Goal: Information Seeking & Learning: Understand process/instructions

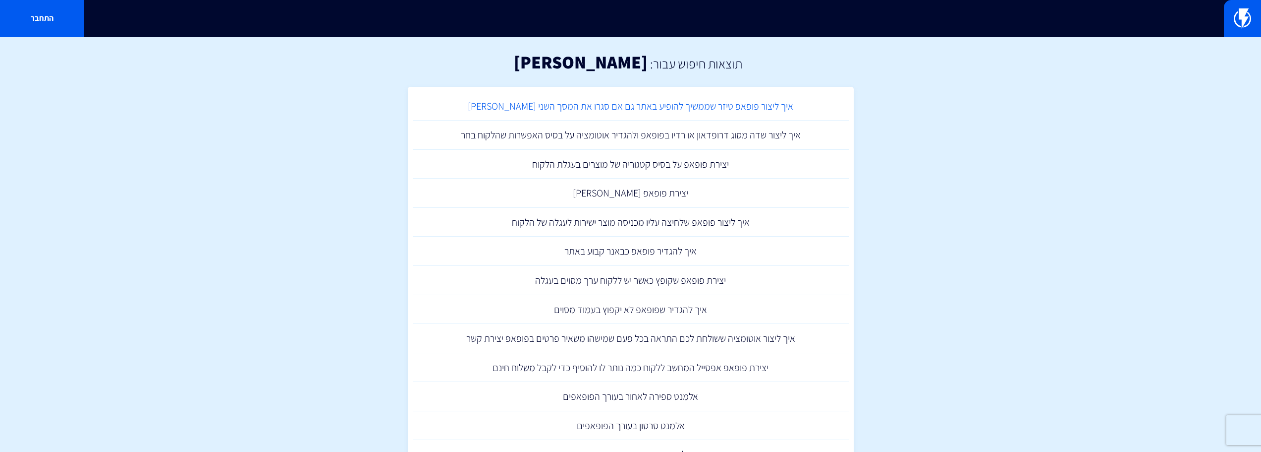
click at [630, 108] on link "איך ליצור פופאפ טיזר שממשיך להופיע באתר גם אם סגרו את המסך השני שלו" at bounding box center [631, 106] width 436 height 29
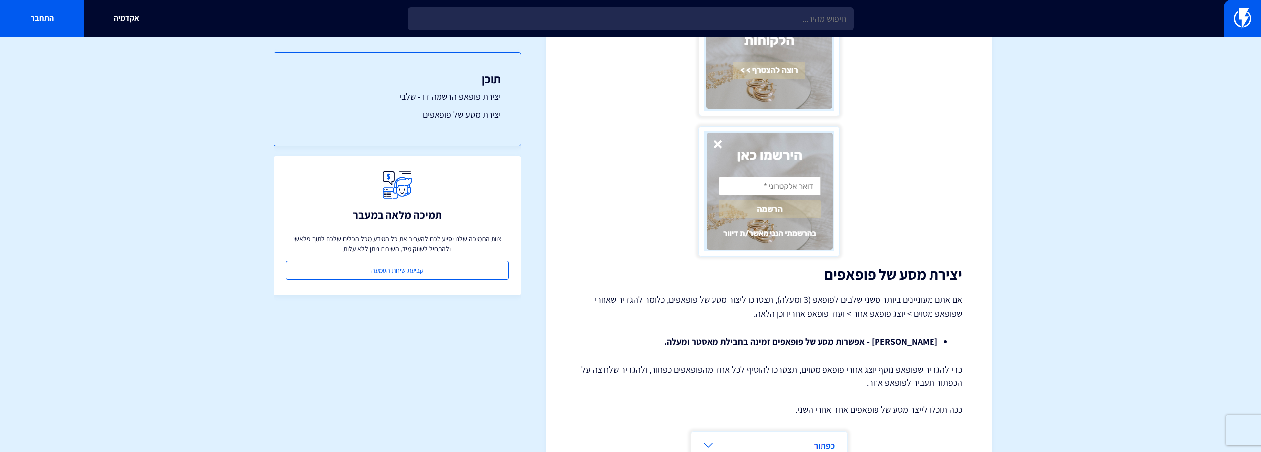
scroll to position [1322, 0]
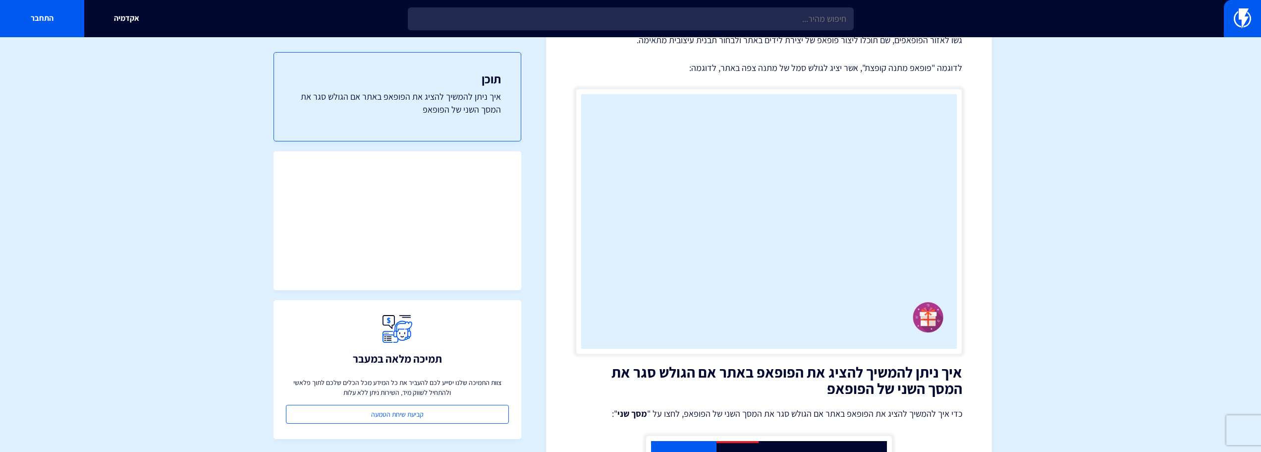
scroll to position [99, 0]
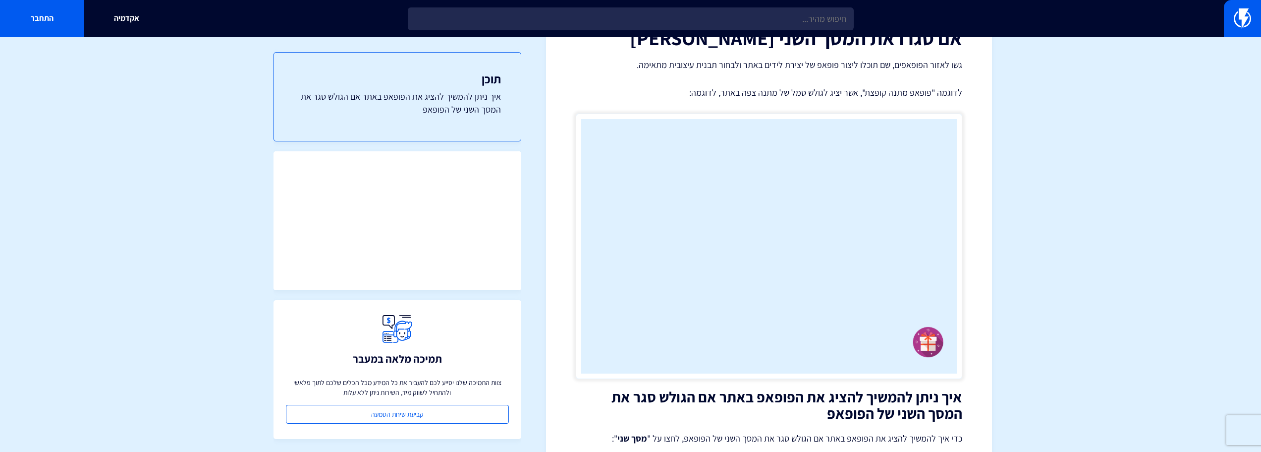
click at [815, 92] on p "לדוגמה "פופאפ מתנה קופצת", אשר יציג לגולש סמל של מתנה צפה באתר, לדוגמה:" at bounding box center [769, 92] width 387 height 13
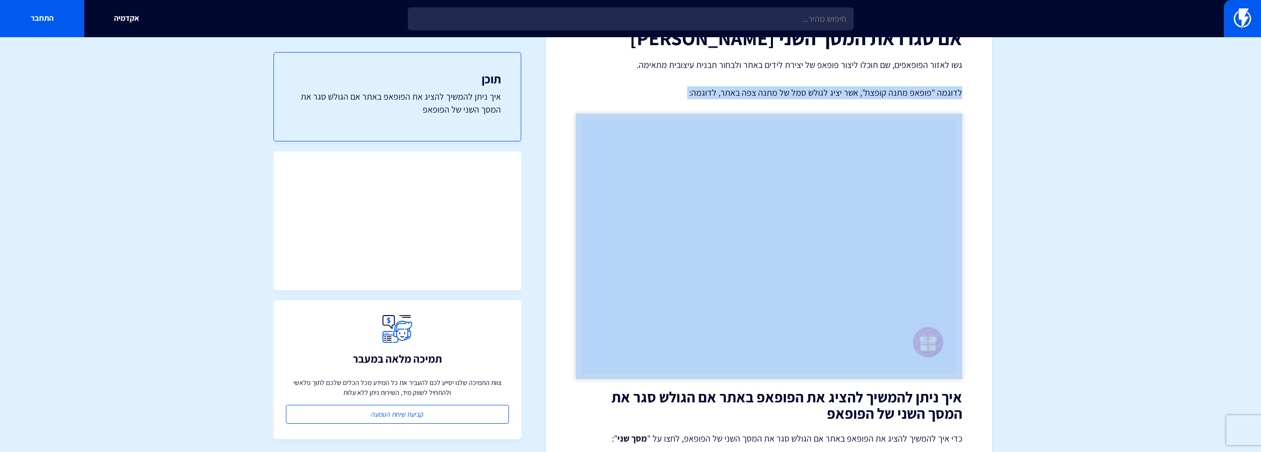
click at [815, 92] on p "לדוגמה "פופאפ מתנה קופצת", אשר יציג לגולש סמל של מתנה צפה באתר, לדוגמה:" at bounding box center [769, 92] width 387 height 13
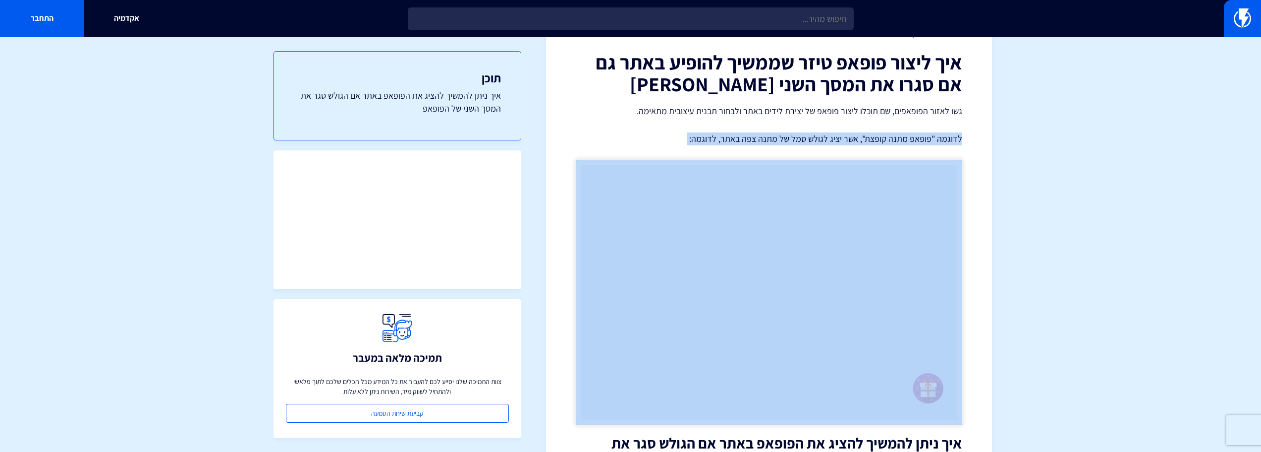
scroll to position [50, 0]
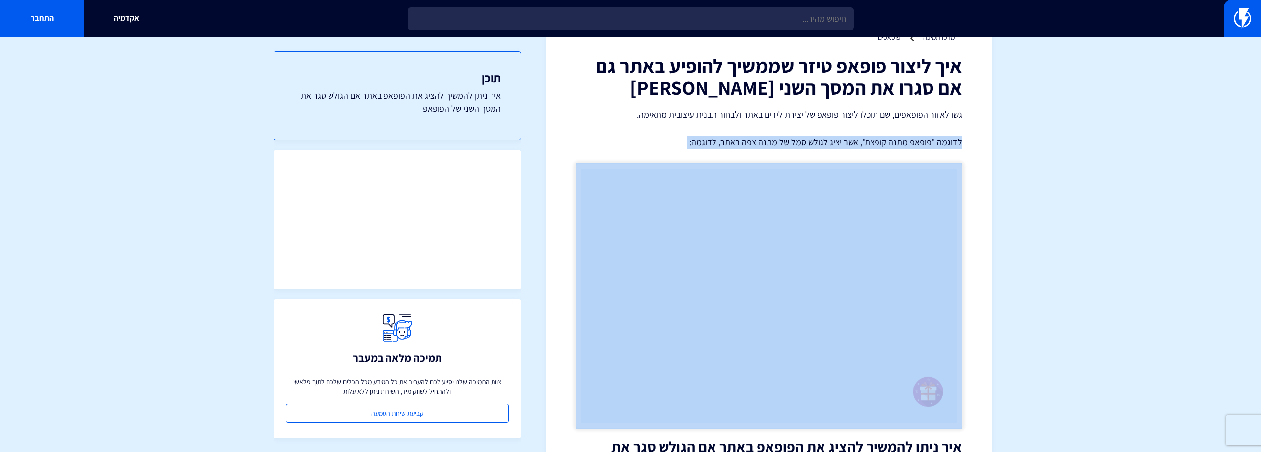
click at [727, 349] on img at bounding box center [769, 295] width 387 height 265
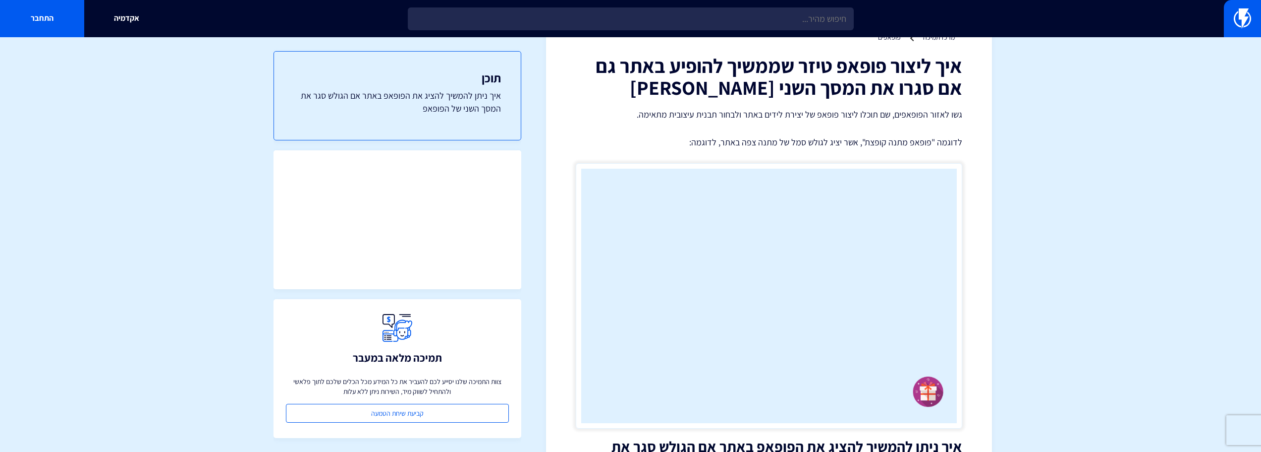
click at [766, 144] on p "לדוגמה "פופאפ מתנה קופצת", אשר יציג לגולש סמל של מתנה צפה באתר, לדוגמה:" at bounding box center [769, 142] width 387 height 13
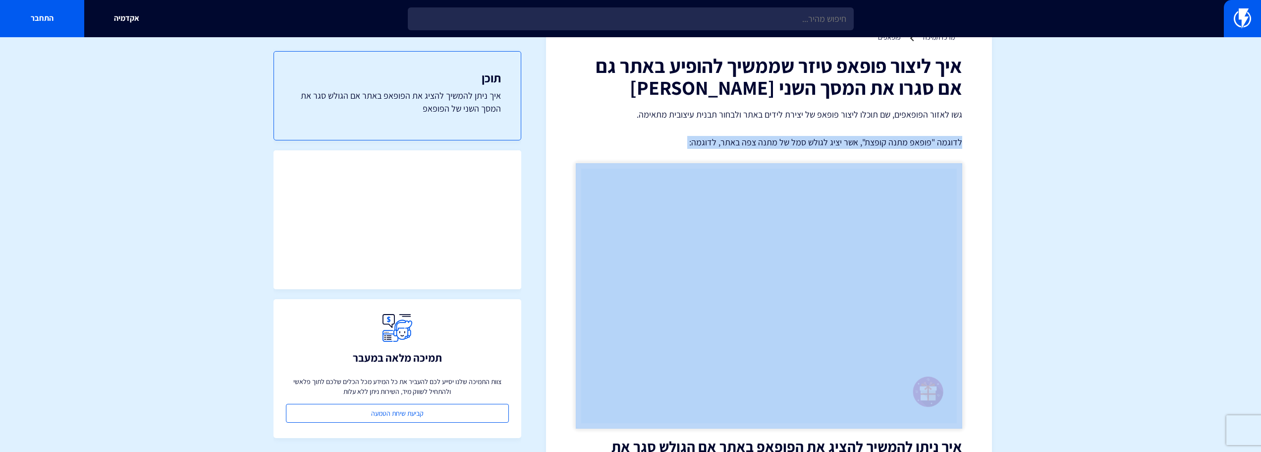
click at [766, 144] on p "לדוגמה "פופאפ מתנה קופצת", אשר יציג לגולש סמל של מתנה צפה באתר, לדוגמה:" at bounding box center [769, 142] width 387 height 13
click at [766, 145] on p "לדוגמה "פופאפ מתנה קופצת", אשר יציג לגולש סמל של מתנה צפה באתר, לדוגמה:" at bounding box center [769, 142] width 387 height 13
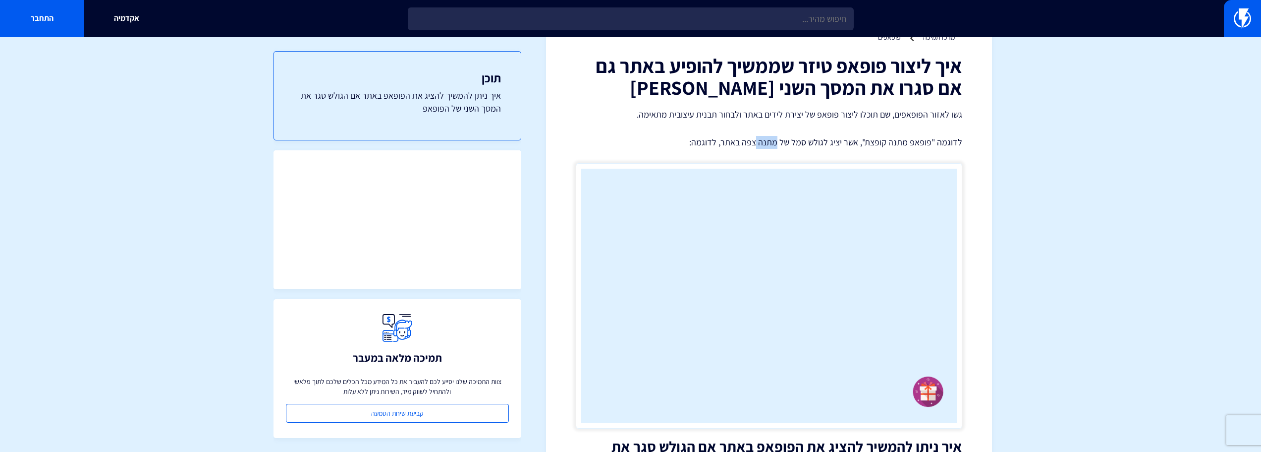
click at [766, 145] on p "לדוגמה "פופאפ מתנה קופצת", אשר יציג לגולש סמל של מתנה צפה באתר, לדוגמה:" at bounding box center [769, 142] width 387 height 13
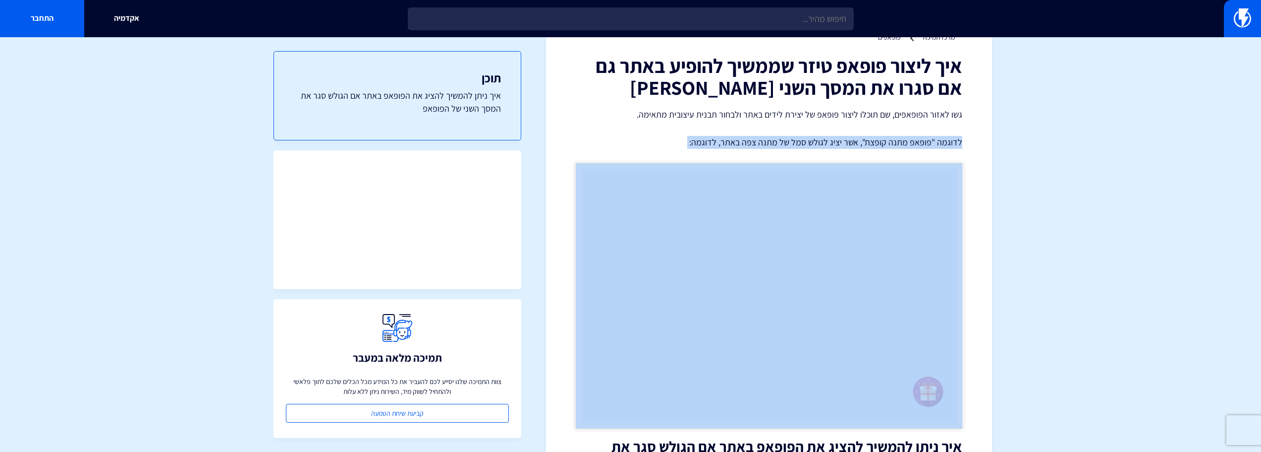
click at [766, 145] on p "לדוגמה "פופאפ מתנה קופצת", אשר יציג לגולש סמל של מתנה צפה באתר, לדוגמה:" at bounding box center [769, 142] width 387 height 13
click at [770, 140] on p "לדוגמה "פופאפ מתנה קופצת", אשר יציג לגולש סמל של מתנה צפה באתר, לדוגמה:" at bounding box center [769, 142] width 387 height 13
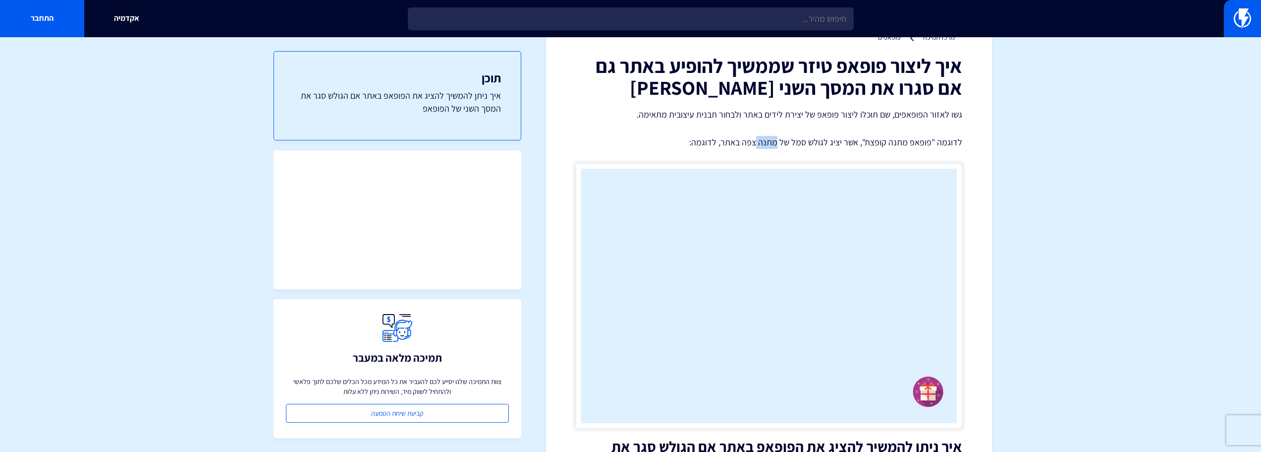
click at [770, 140] on p "לדוגמה "פופאפ מתנה קופצת", אשר יציג לגולש סמל של מתנה צפה באתר, לדוגמה:" at bounding box center [769, 142] width 387 height 13
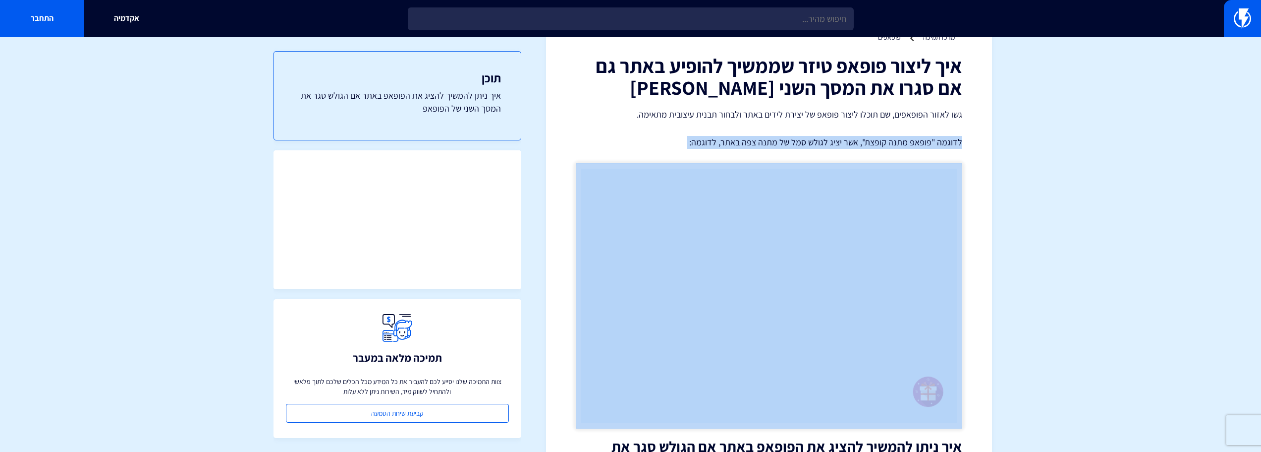
click at [770, 140] on p "לדוגמה "פופאפ מתנה קופצת", אשר יציג לגולש סמל של מתנה צפה באתר, לדוגמה:" at bounding box center [769, 142] width 387 height 13
click at [768, 143] on p "לדוגמה "פופאפ מתנה קופצת", אשר יציג לגולש סמל של מתנה צפה באתר, לדוגמה:" at bounding box center [769, 142] width 387 height 13
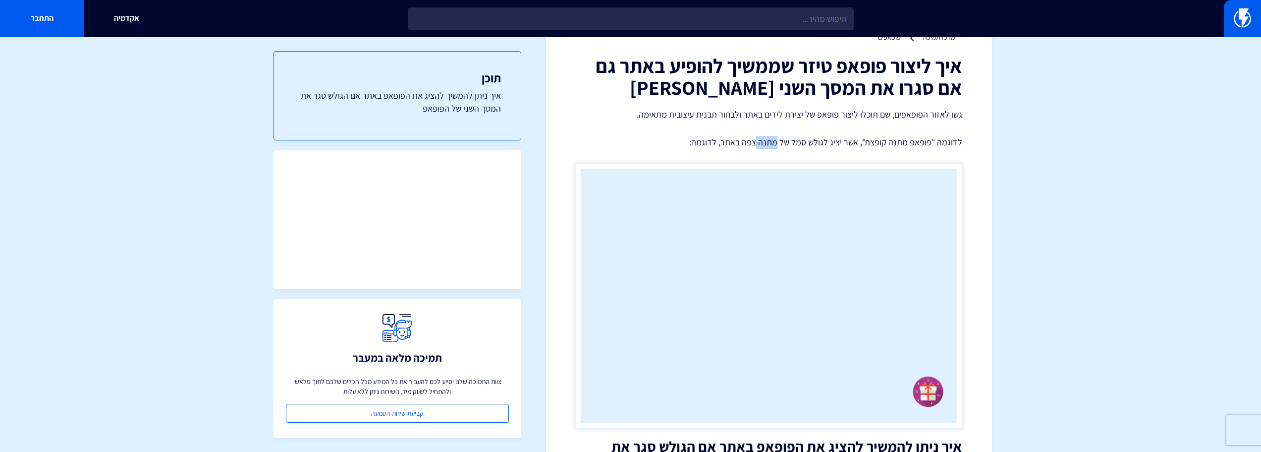
click at [768, 143] on p "לדוגמה "פופאפ מתנה קופצת", אשר יציג לגולש סמל של מתנה צפה באתר, לדוגמה:" at bounding box center [769, 142] width 387 height 13
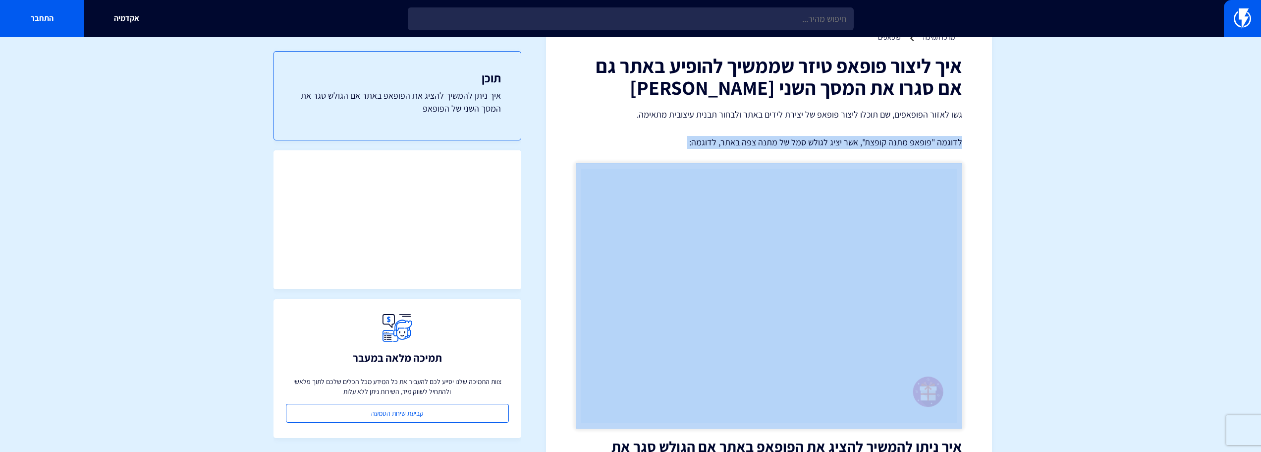
click at [768, 143] on p "לדוגמה "פופאפ מתנה קופצת", אשר יציג לגולש סמל של מתנה צפה באתר, לדוגמה:" at bounding box center [769, 142] width 387 height 13
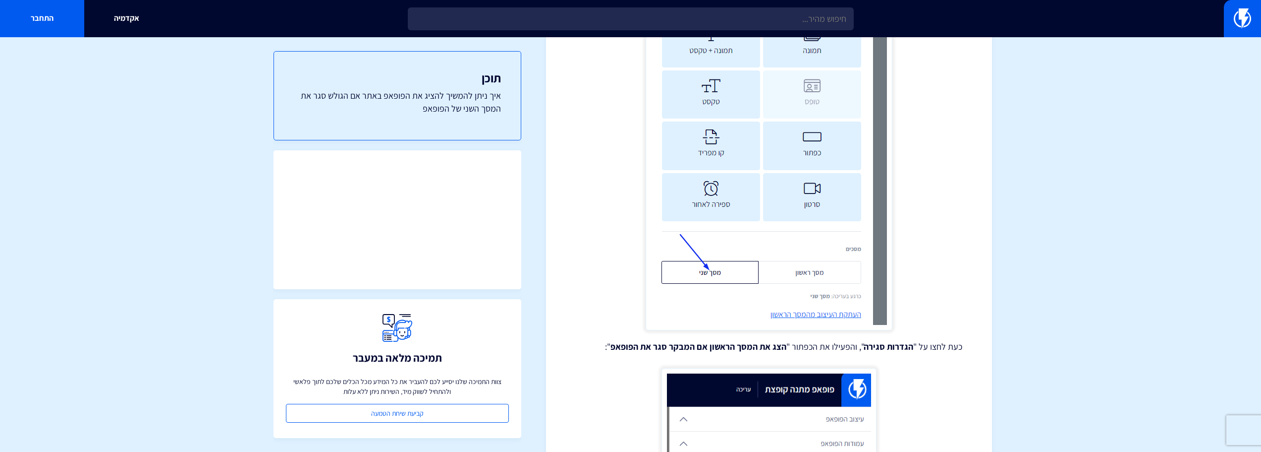
scroll to position [609, 0]
click at [1254, 19] on link at bounding box center [1242, 18] width 37 height 37
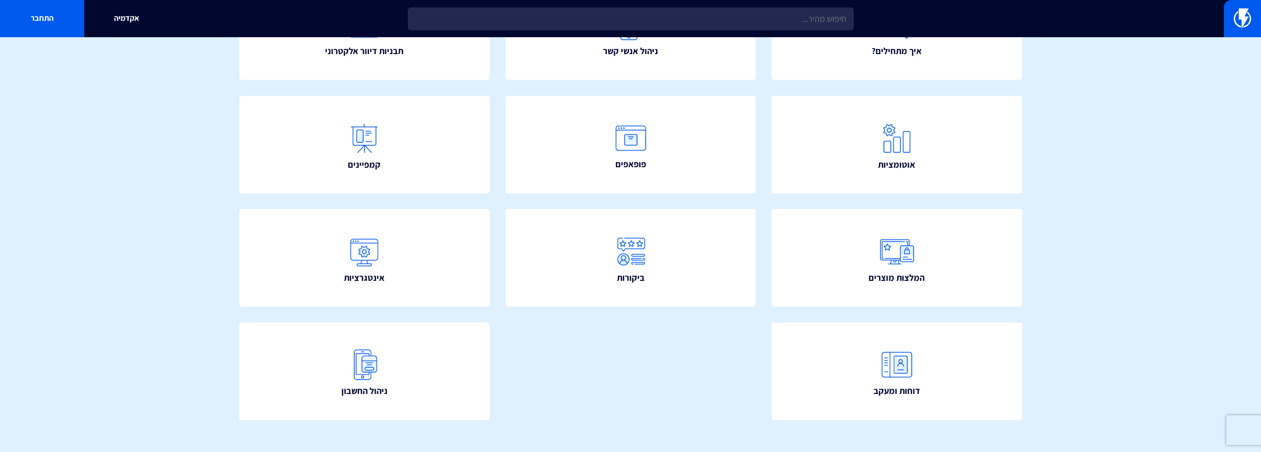
scroll to position [179, 0]
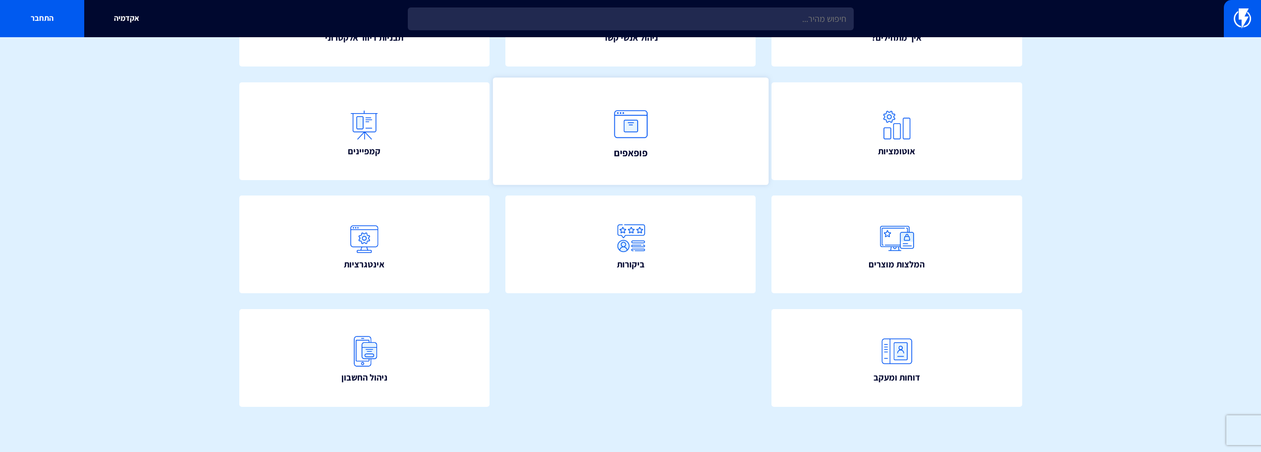
click at [601, 154] on link "פופאפים" at bounding box center [631, 130] width 276 height 107
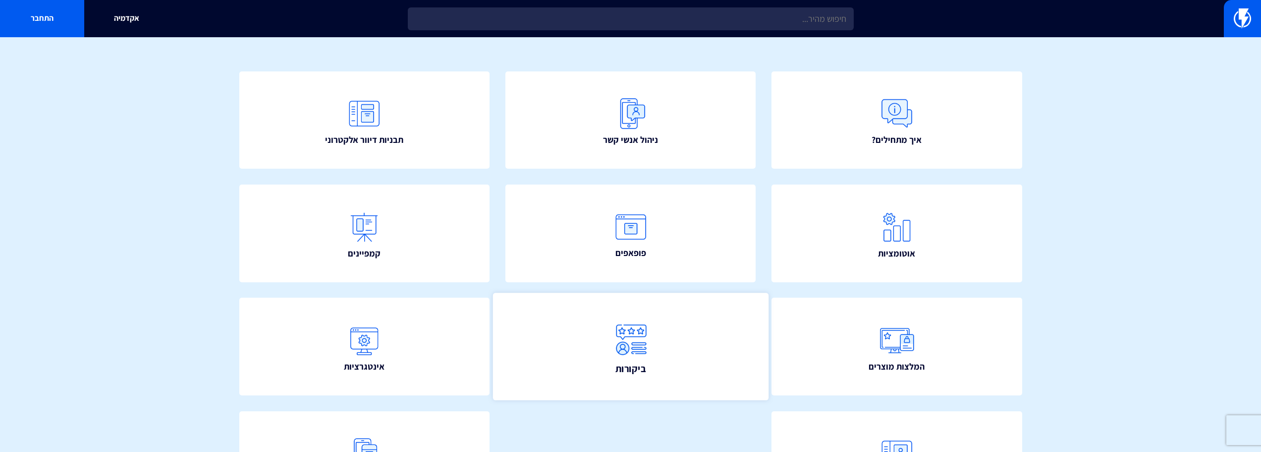
scroll to position [0, 0]
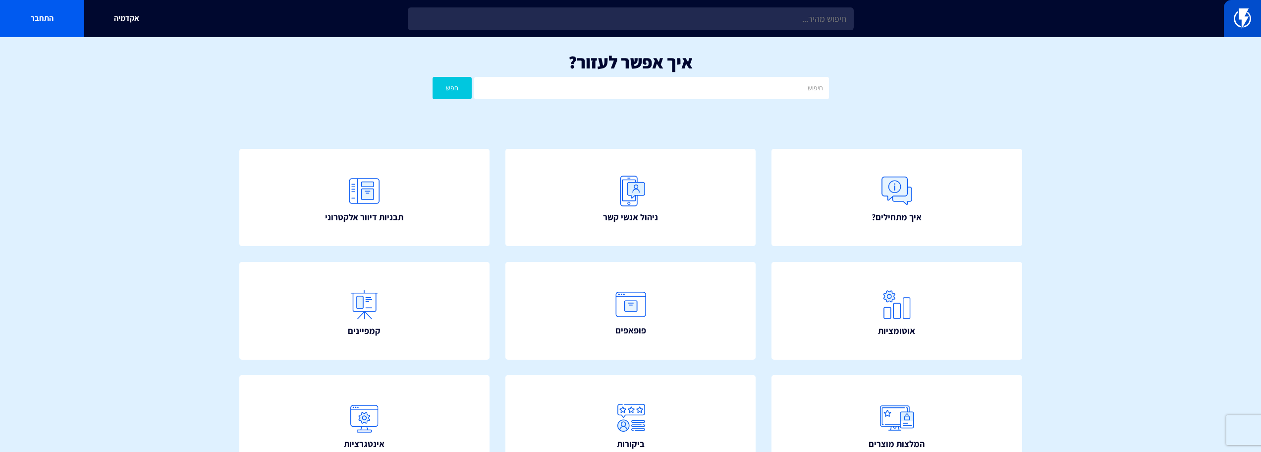
click at [1229, 22] on link at bounding box center [1242, 18] width 37 height 37
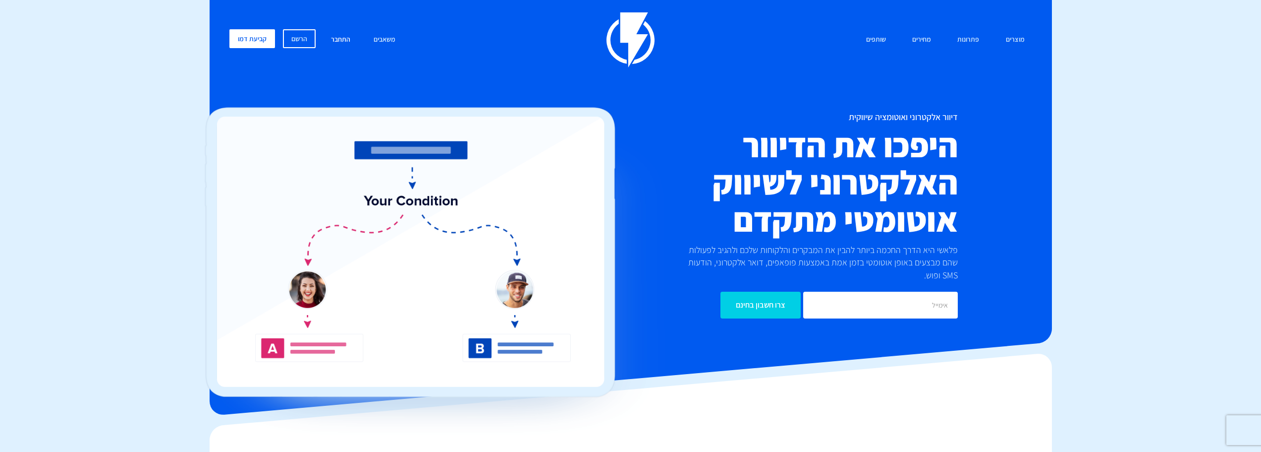
click at [331, 39] on link "התחבר" at bounding box center [341, 39] width 34 height 21
